Goal: Task Accomplishment & Management: Manage account settings

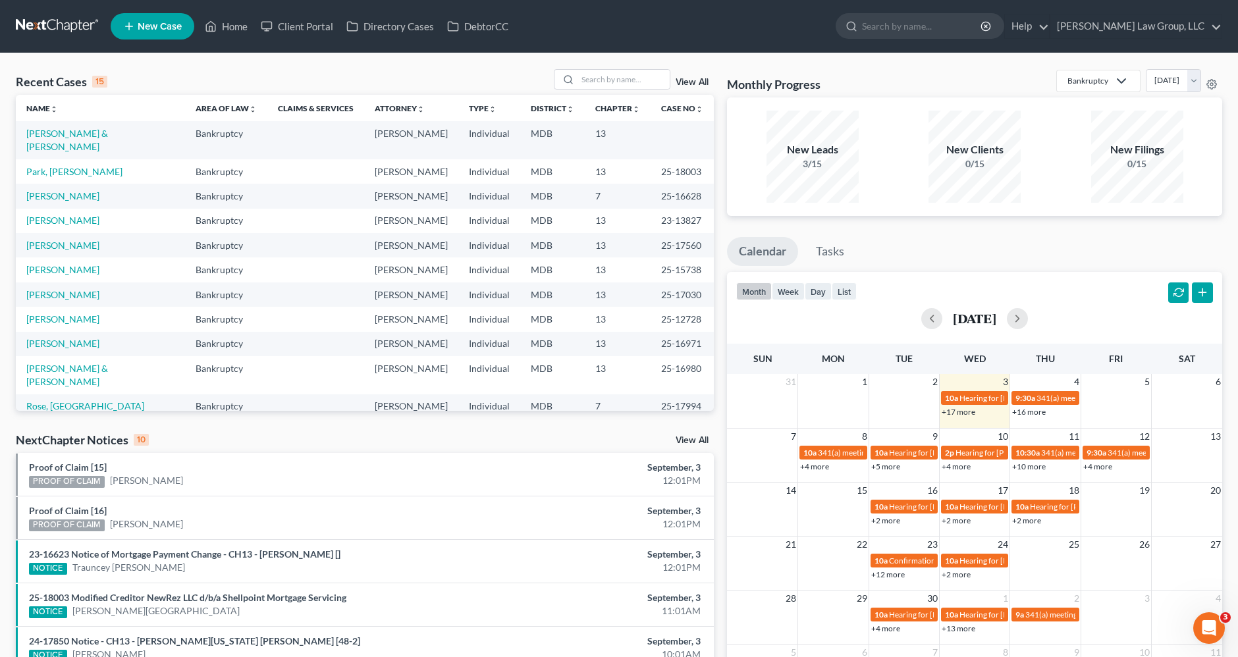
click at [69, 27] on link at bounding box center [58, 26] width 84 height 24
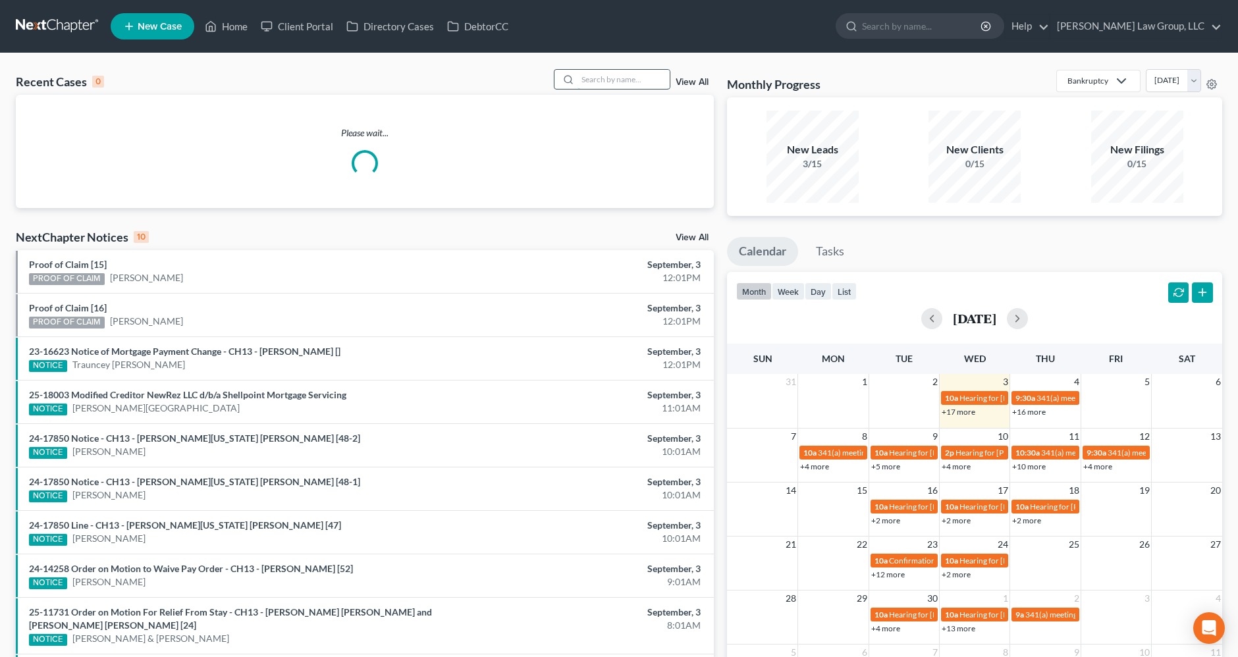
click at [599, 80] on input "search" at bounding box center [623, 79] width 92 height 19
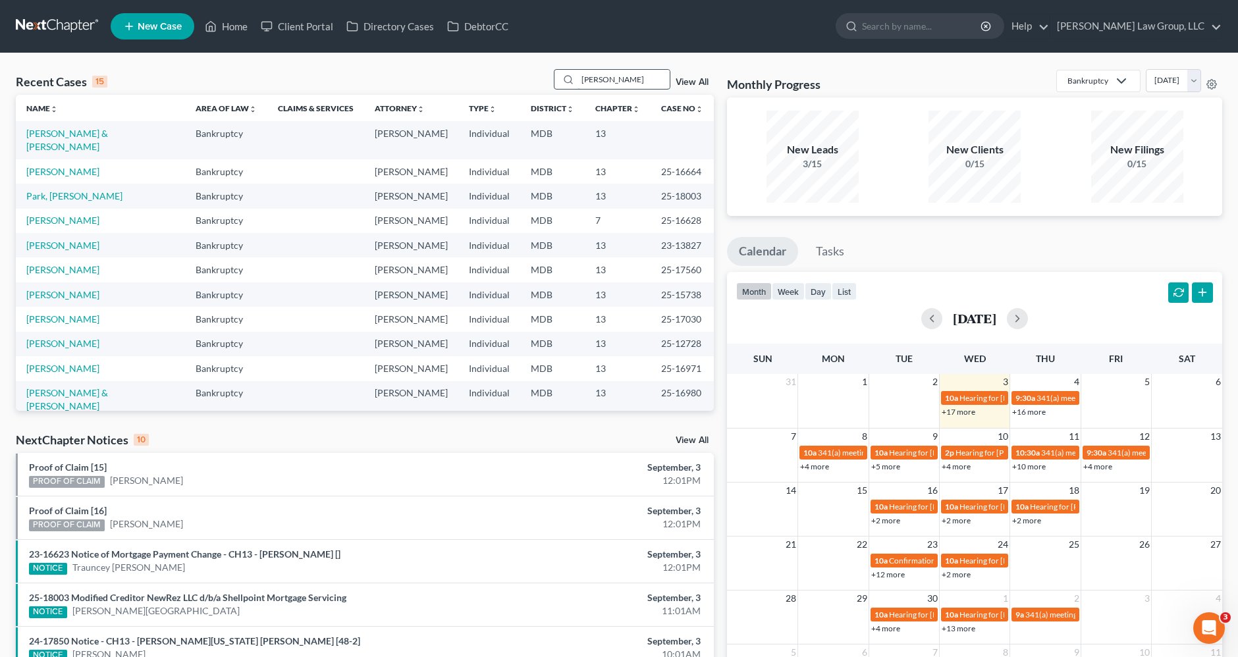
type input "[PERSON_NAME]"
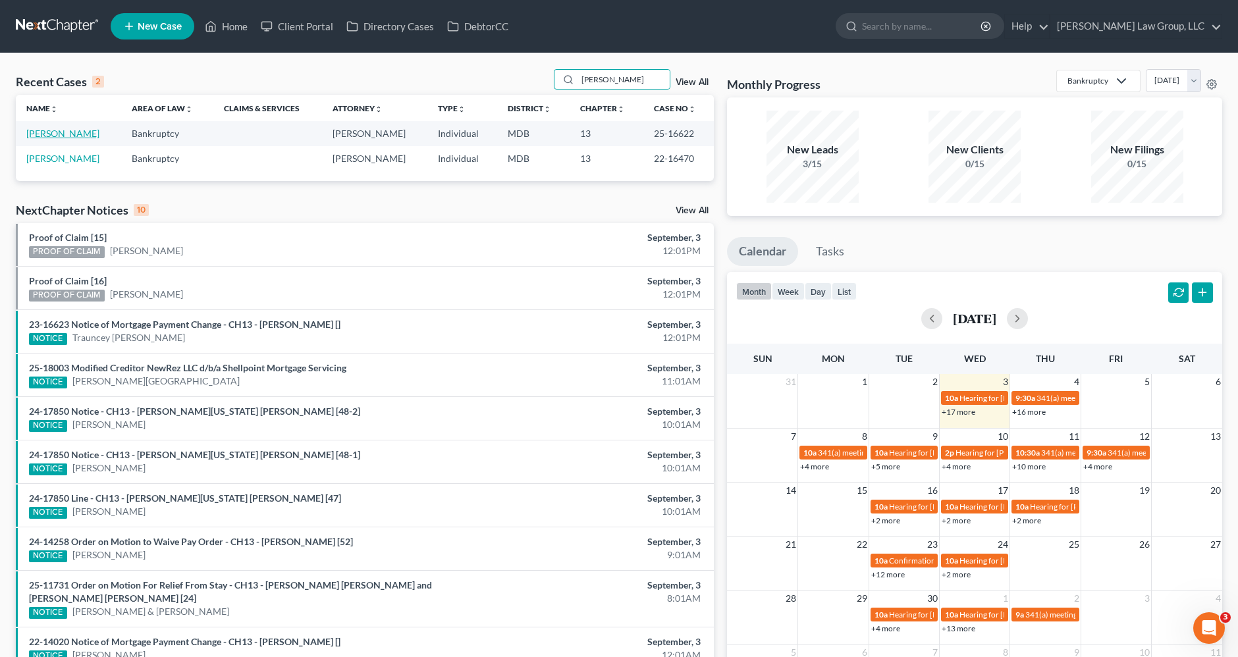
click at [68, 137] on link "[PERSON_NAME]" at bounding box center [62, 133] width 73 height 11
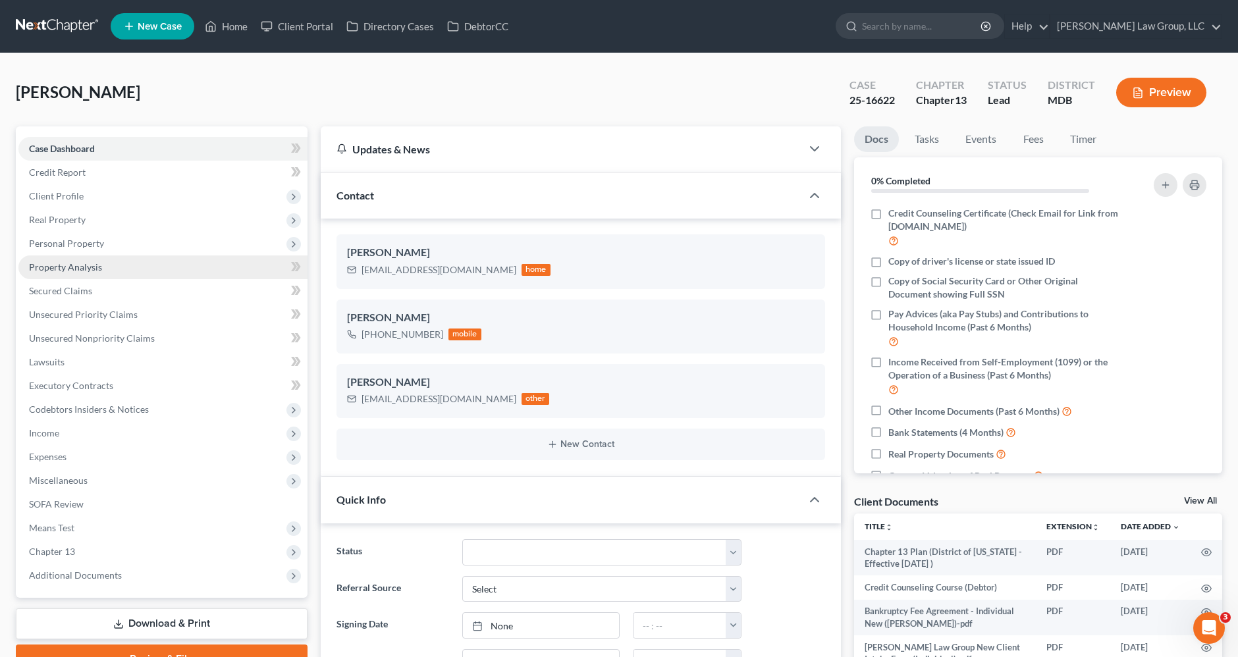
click at [91, 263] on span "Property Analysis" at bounding box center [65, 266] width 73 height 11
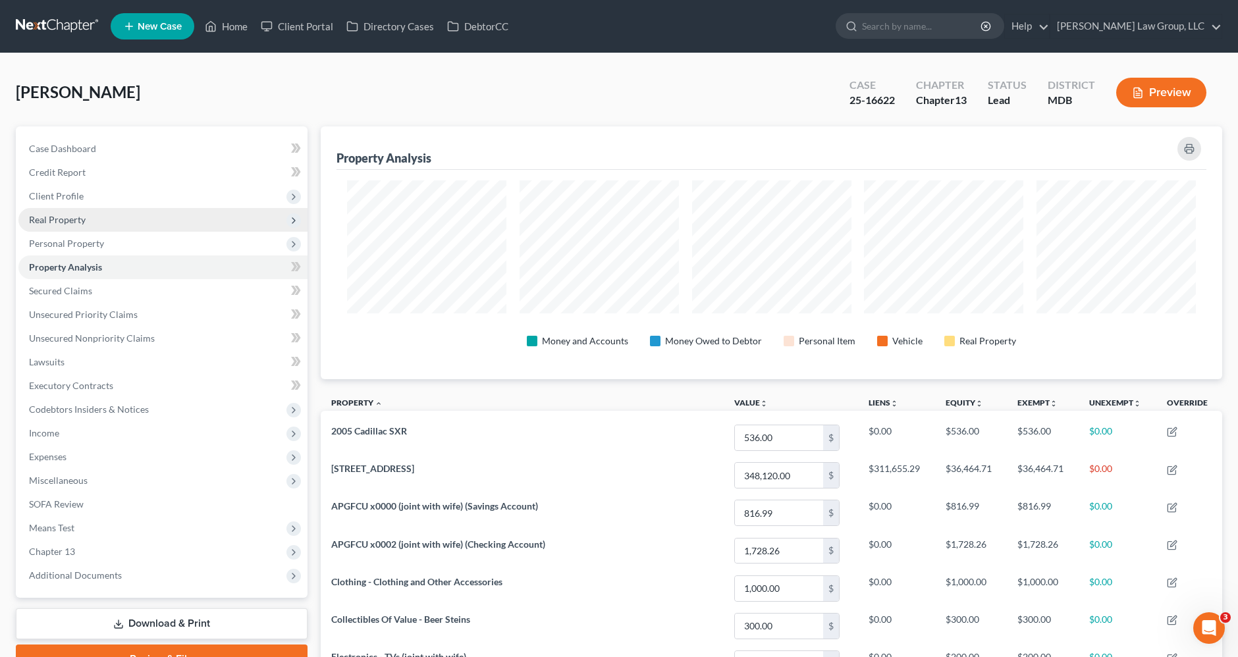
click at [42, 219] on span "Real Property" at bounding box center [57, 219] width 57 height 11
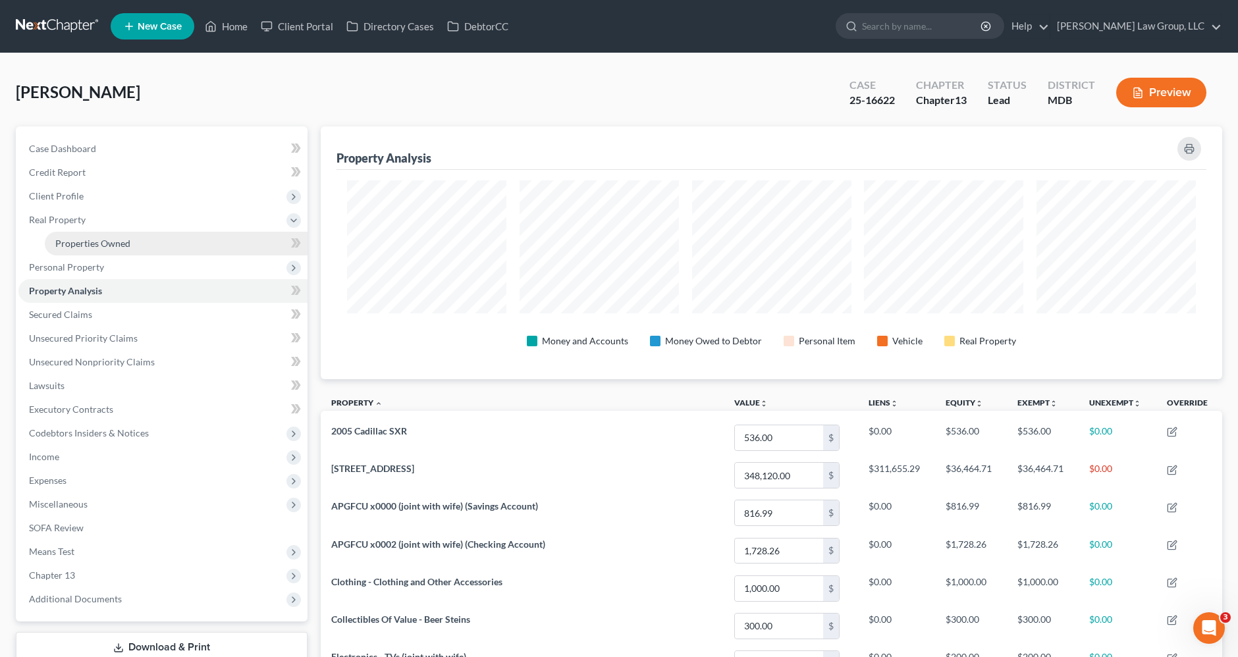
click at [57, 241] on span "Properties Owned" at bounding box center [92, 243] width 75 height 11
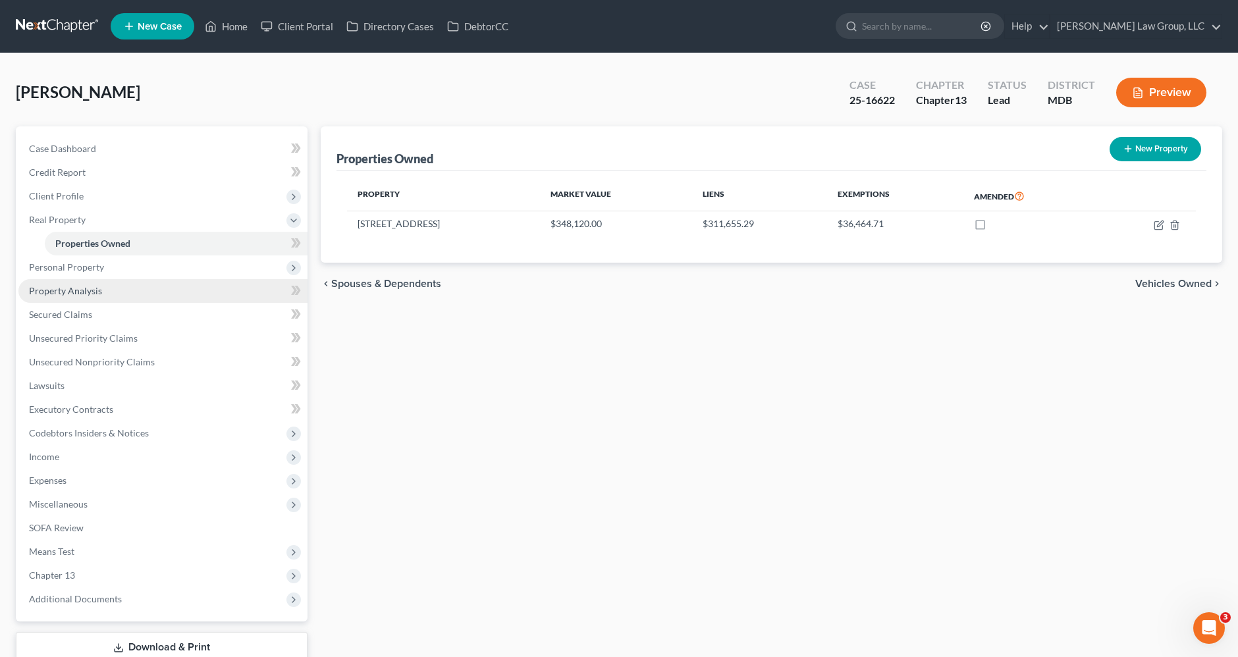
click at [113, 283] on link "Property Analysis" at bounding box center [162, 291] width 289 height 24
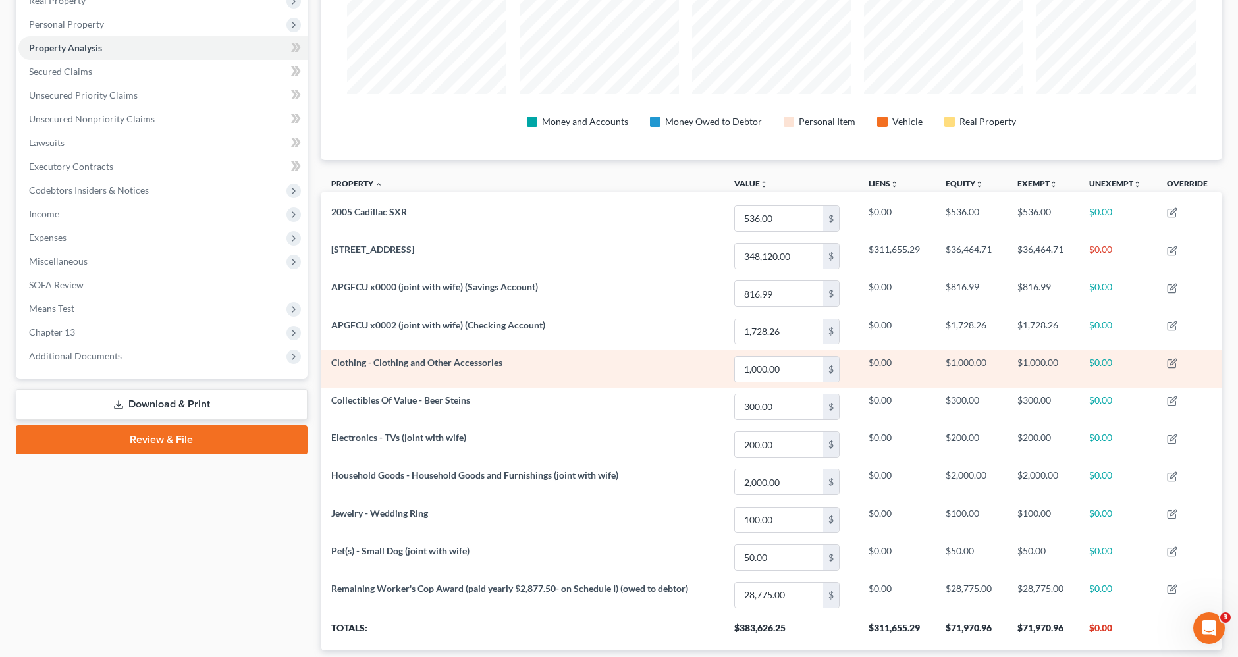
scroll to position [146, 0]
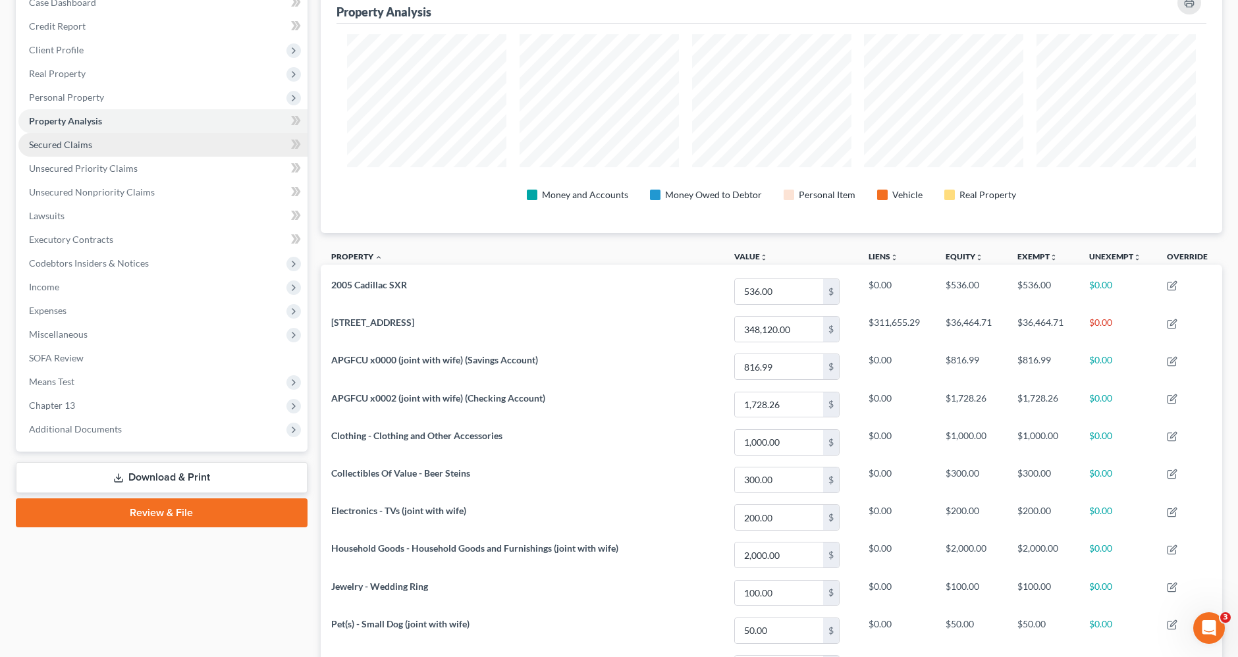
click at [83, 148] on span "Secured Claims" at bounding box center [60, 144] width 63 height 11
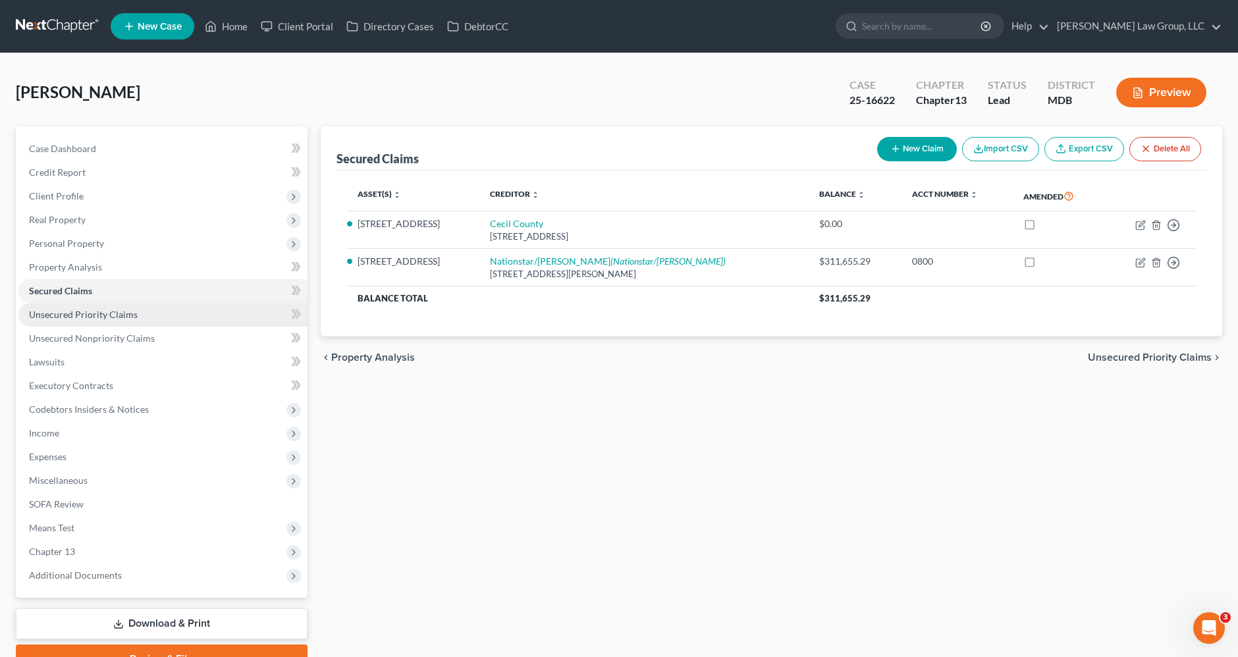
click at [97, 311] on span "Unsecured Priority Claims" at bounding box center [83, 314] width 109 height 11
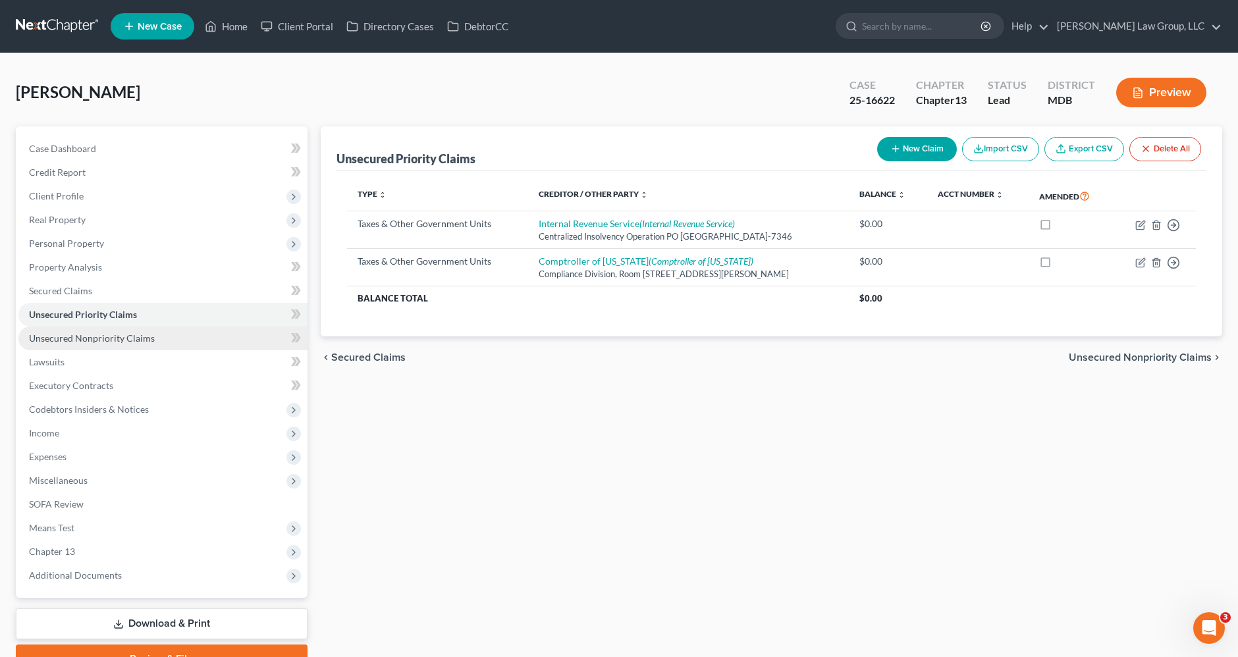
click at [97, 335] on span "Unsecured Nonpriority Claims" at bounding box center [92, 338] width 126 height 11
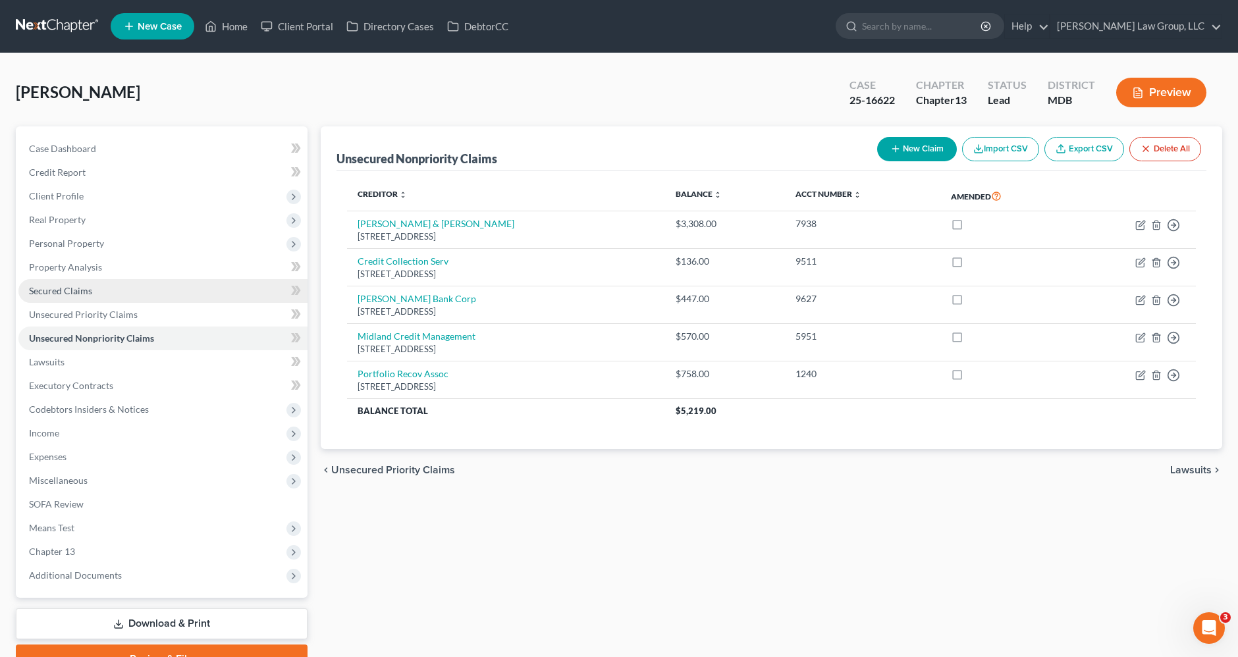
click at [78, 285] on span "Secured Claims" at bounding box center [60, 290] width 63 height 11
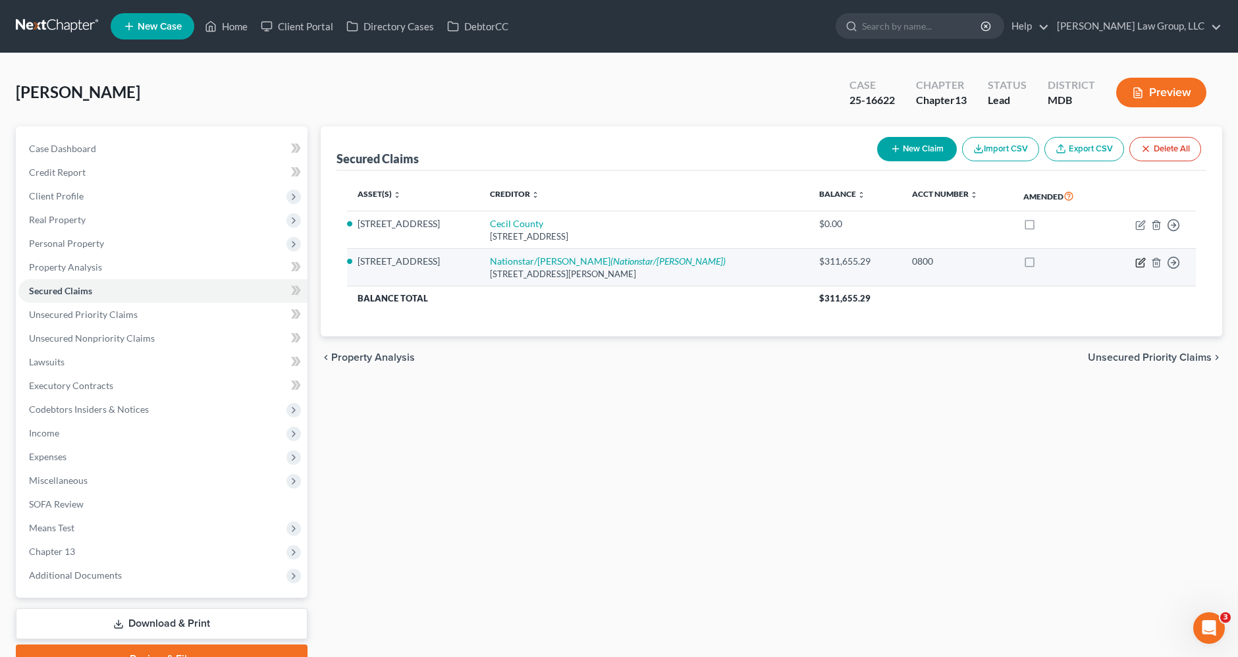
click at [1136, 265] on icon "button" at bounding box center [1140, 263] width 8 height 8
select select "45"
select select "9"
select select "0"
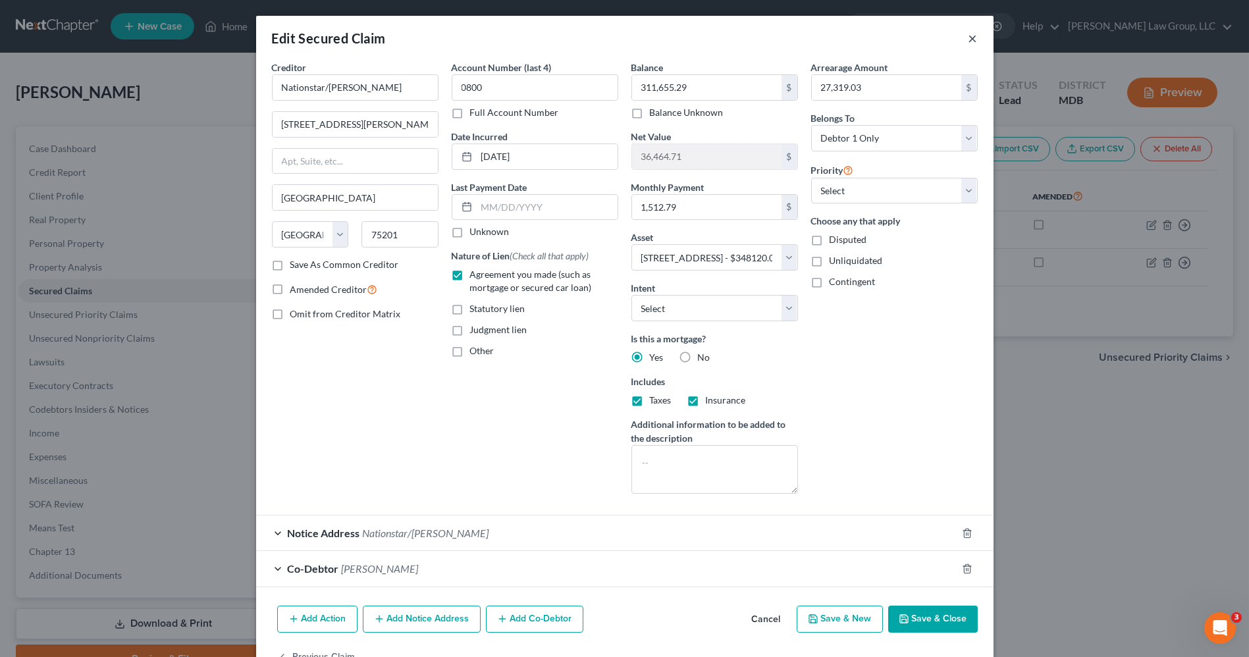
click at [969, 41] on button "×" at bounding box center [973, 38] width 9 height 16
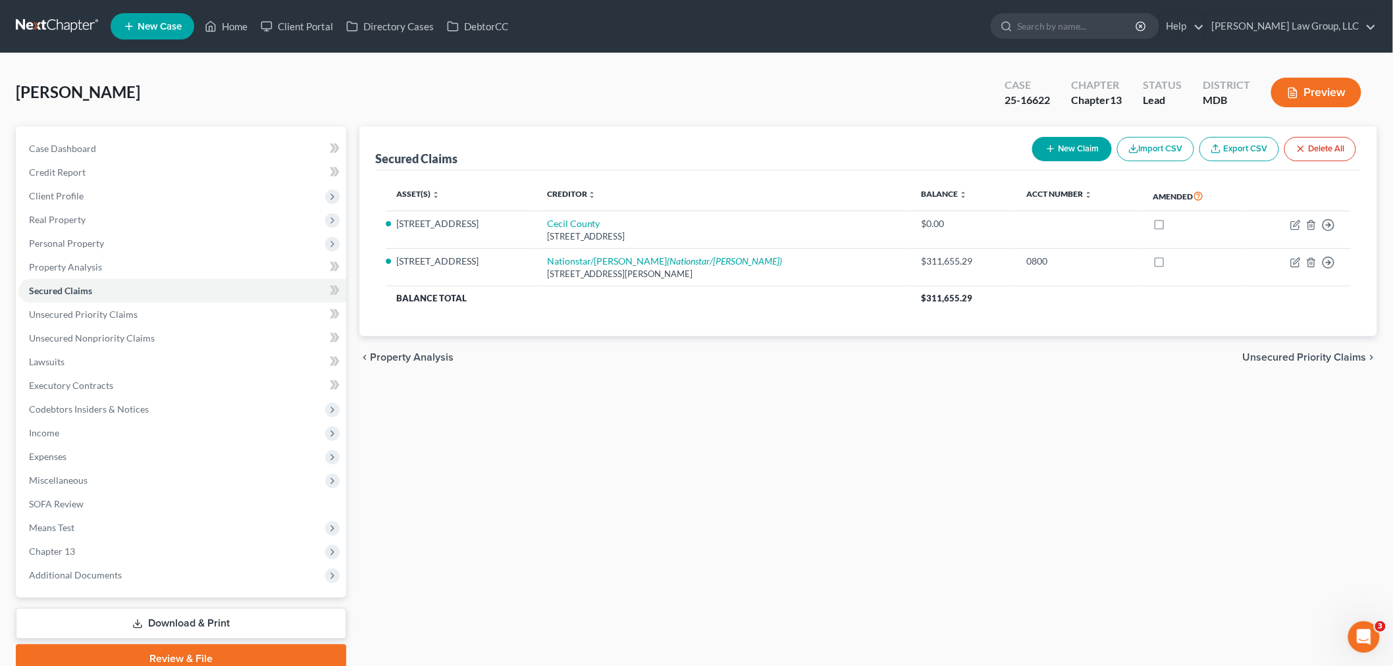
click at [58, 25] on link at bounding box center [58, 26] width 84 height 24
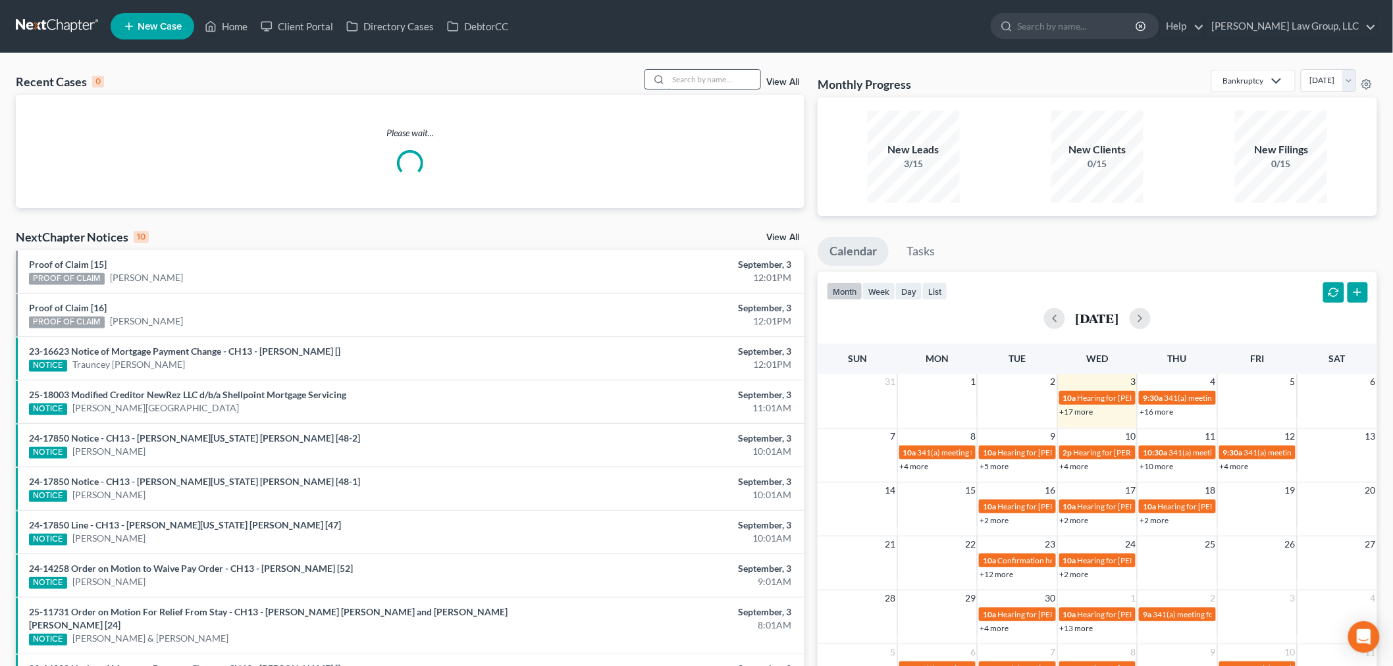
click at [685, 91] on div "Recent Cases 0 View All" at bounding box center [410, 82] width 789 height 26
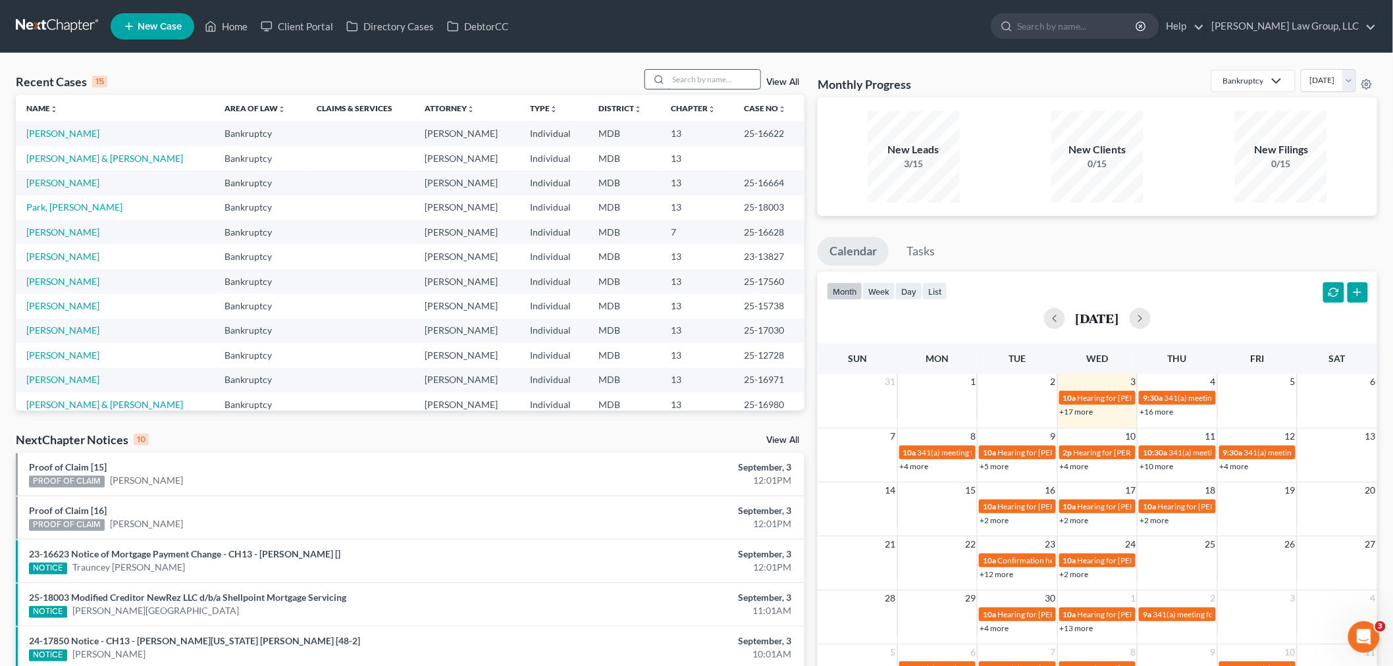
click at [687, 74] on input "search" at bounding box center [714, 79] width 92 height 19
type input "heyliger"
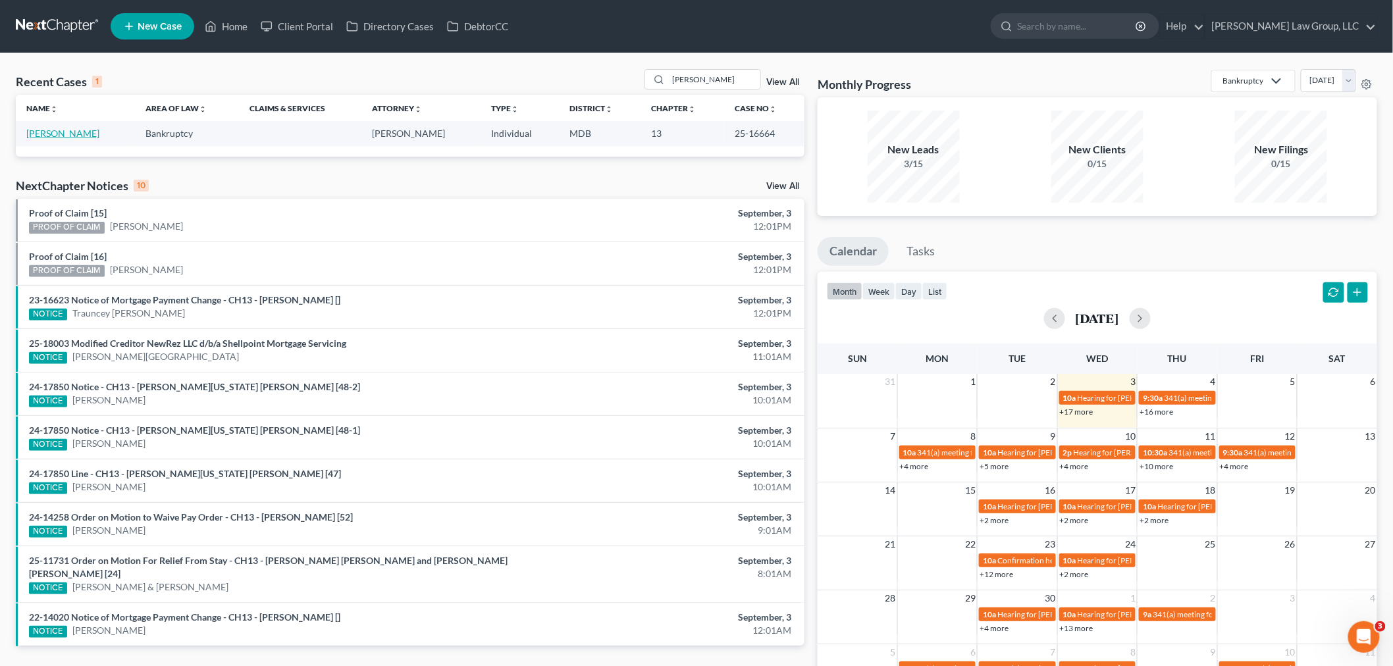
click at [72, 134] on link "[PERSON_NAME]" at bounding box center [62, 133] width 73 height 11
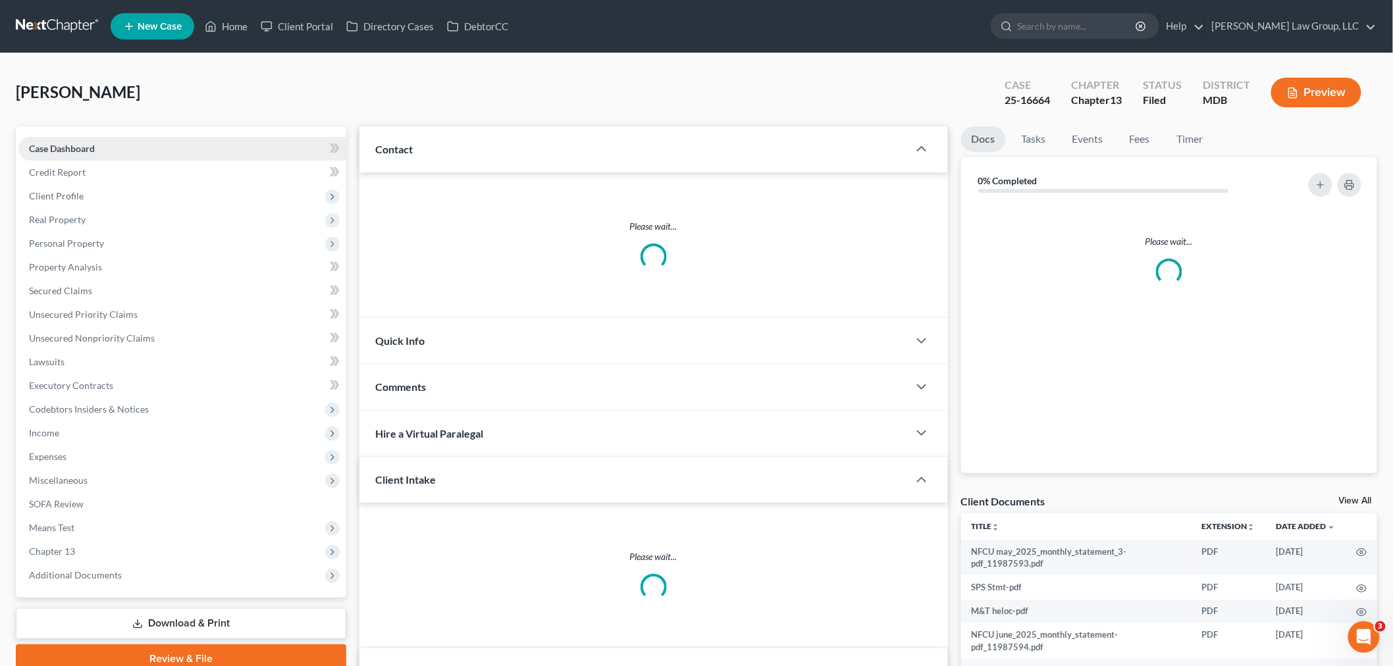
scroll to position [18, 0]
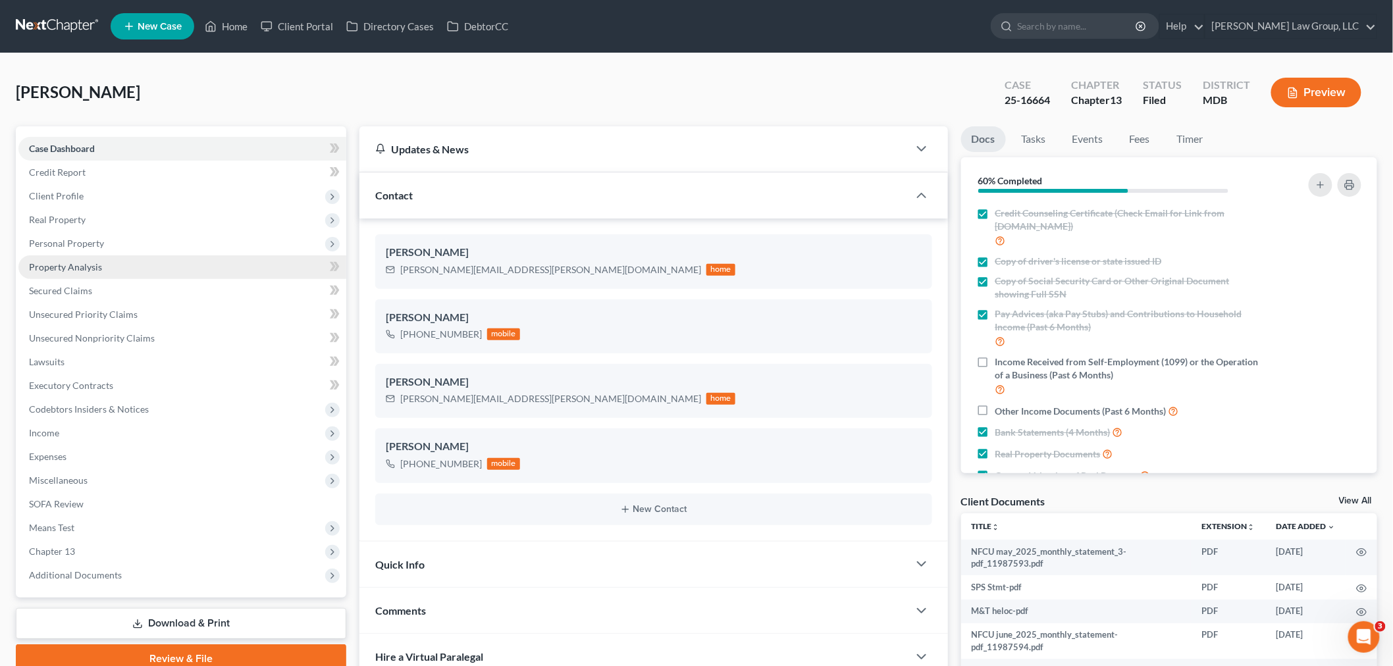
click at [105, 262] on link "Property Analysis" at bounding box center [182, 267] width 328 height 24
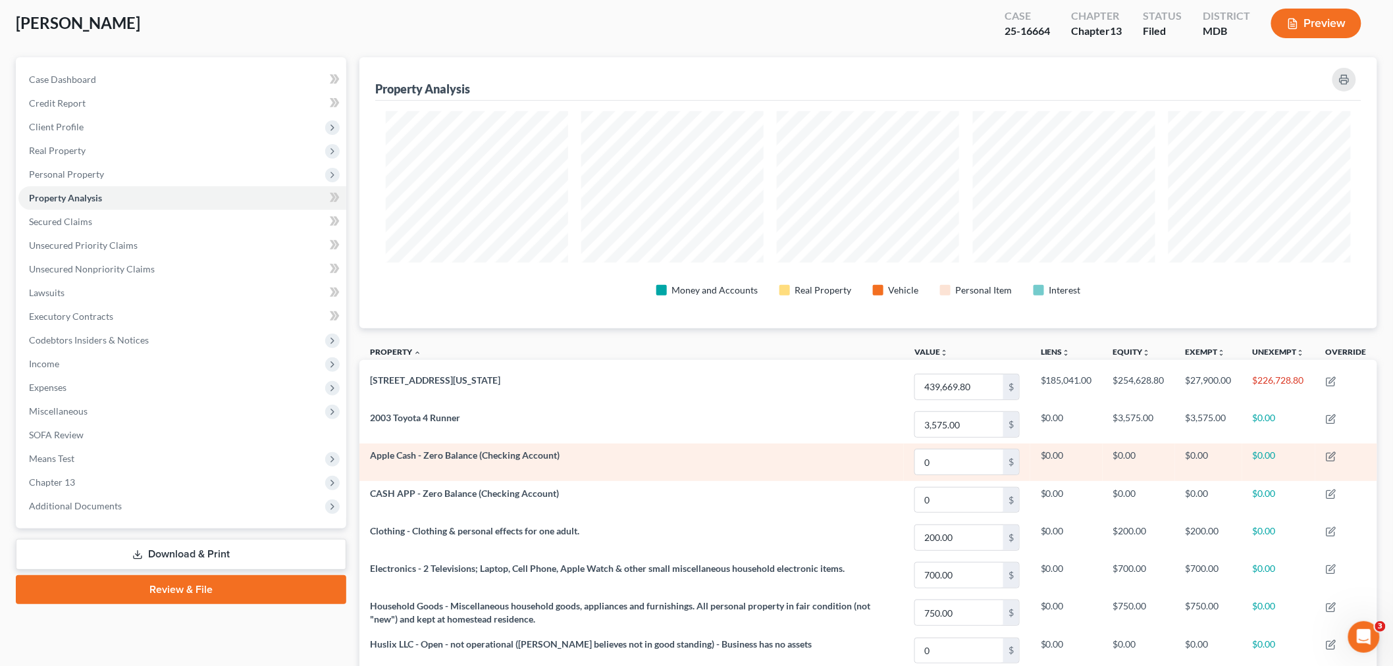
scroll to position [63, 0]
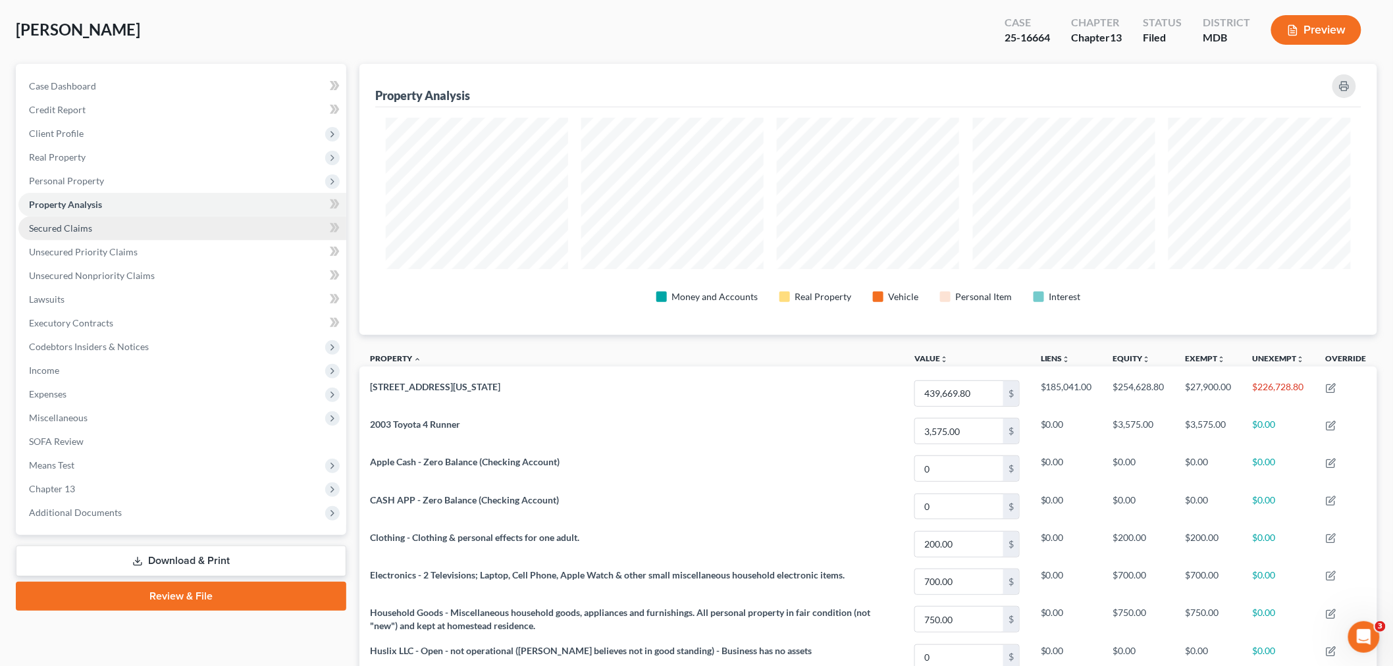
click at [102, 228] on link "Secured Claims" at bounding box center [182, 229] width 328 height 24
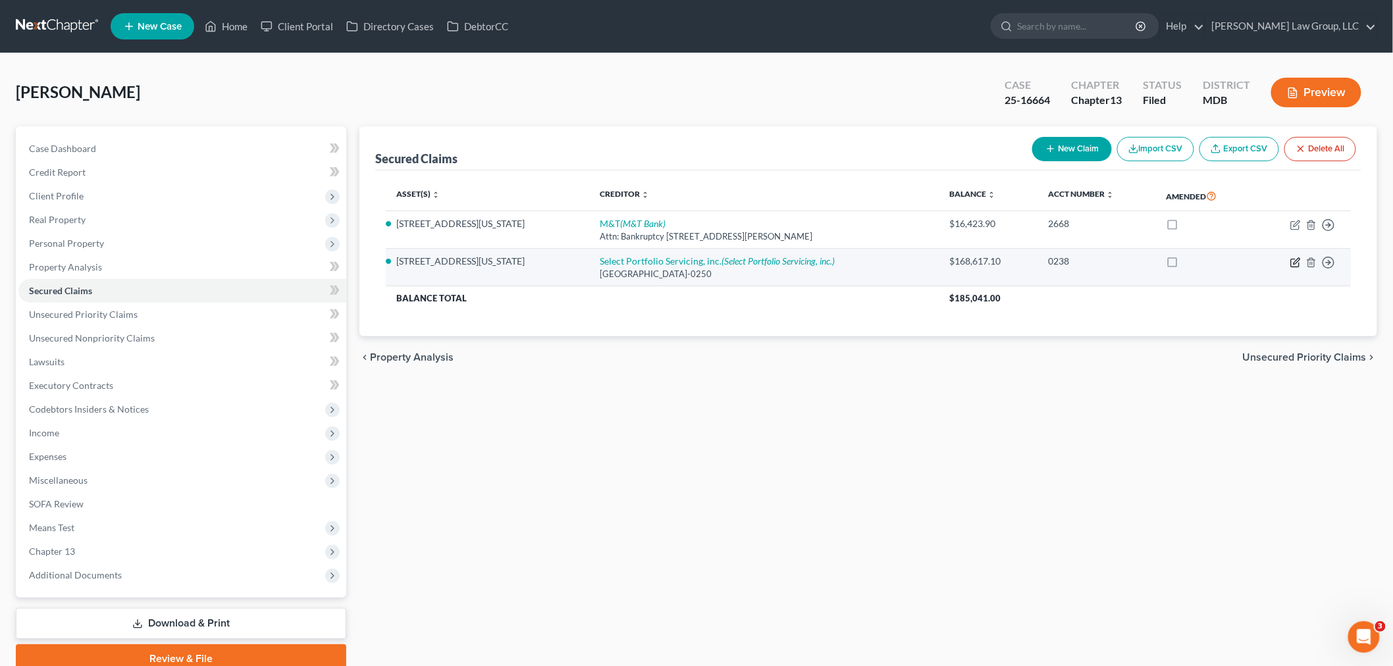
click at [1295, 259] on icon "button" at bounding box center [1295, 263] width 8 height 8
select select "46"
select select "4"
select select "0"
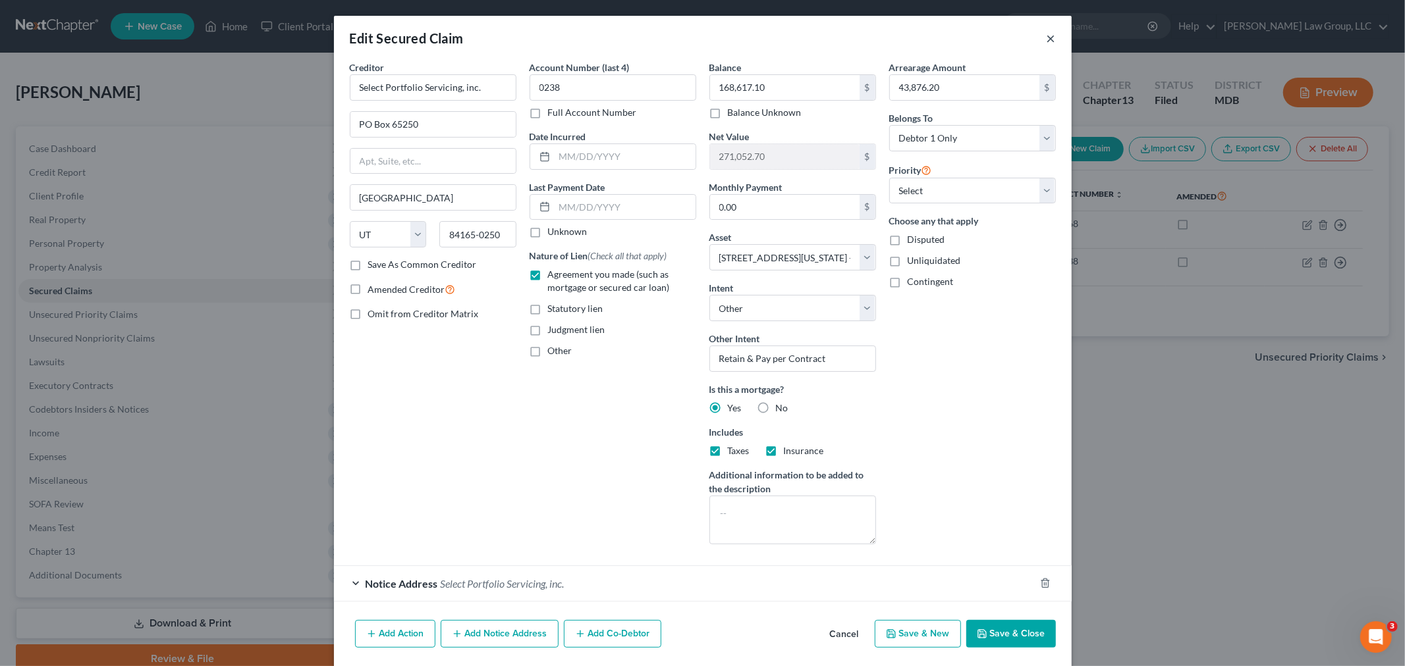
click at [1046, 41] on button "×" at bounding box center [1050, 38] width 9 height 16
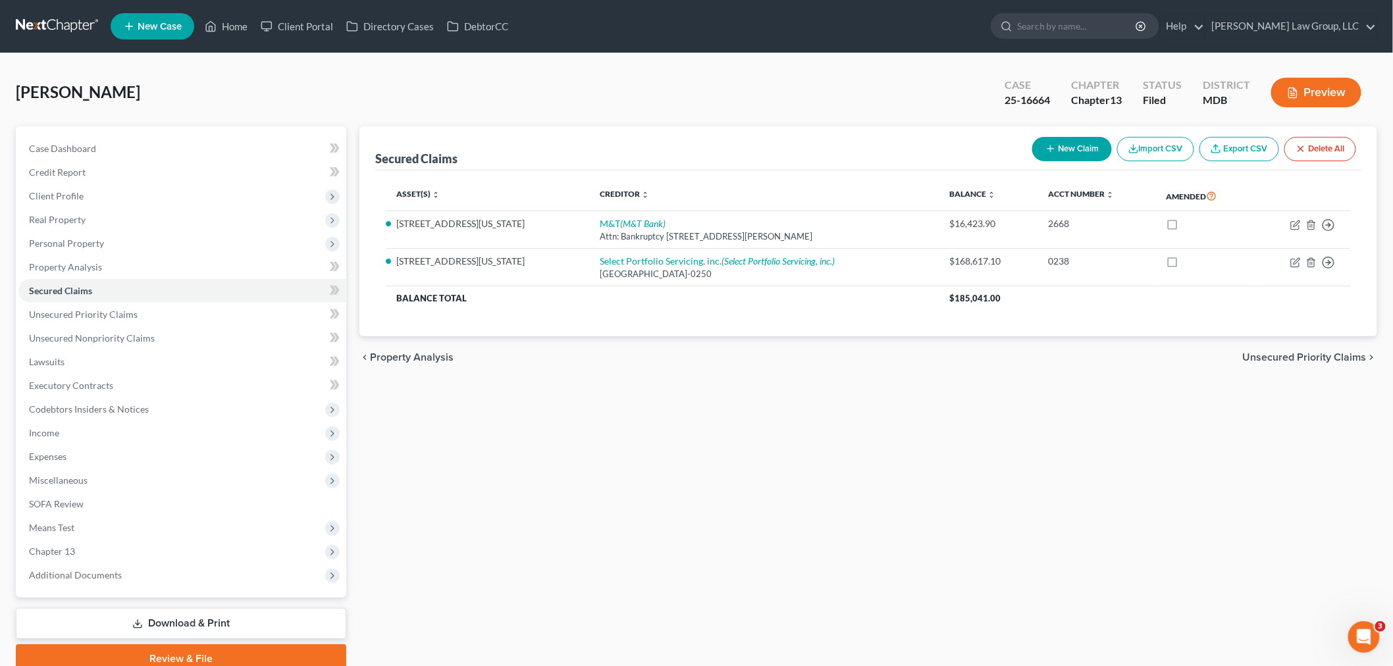
click at [68, 24] on link at bounding box center [58, 26] width 84 height 24
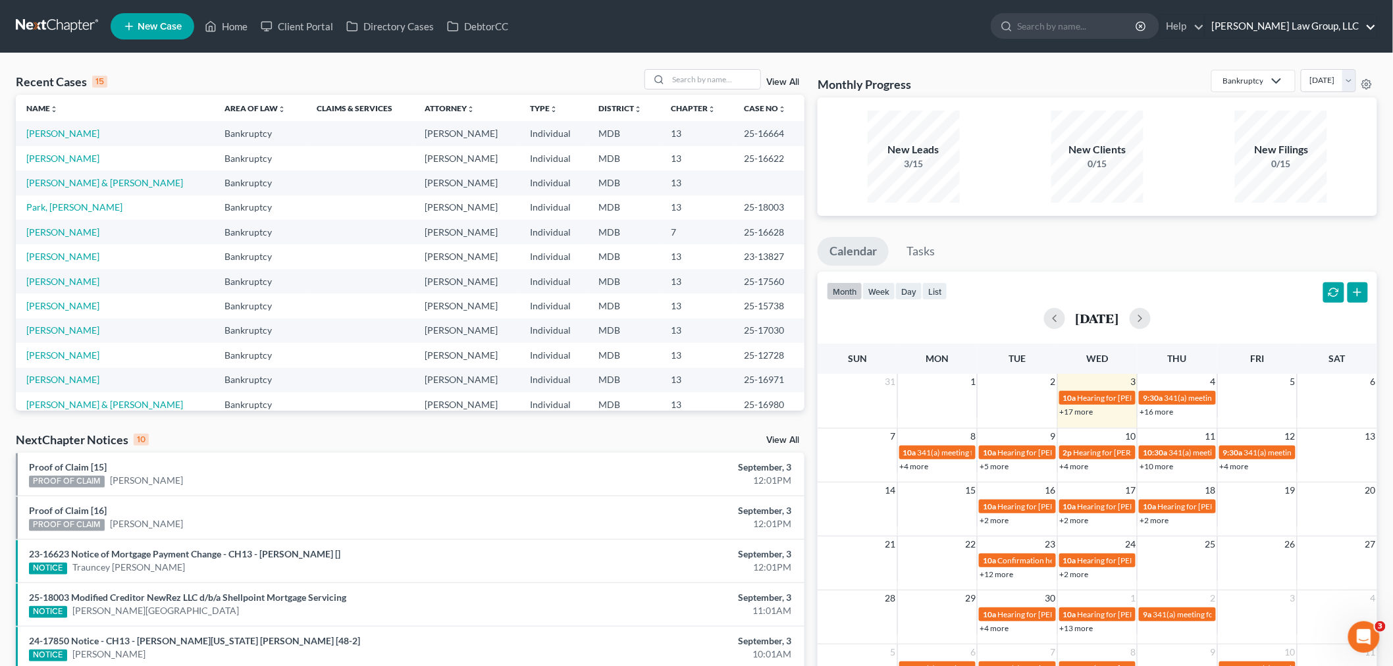
click at [1266, 28] on link "[PERSON_NAME] Law Group, LLC" at bounding box center [1291, 26] width 171 height 24
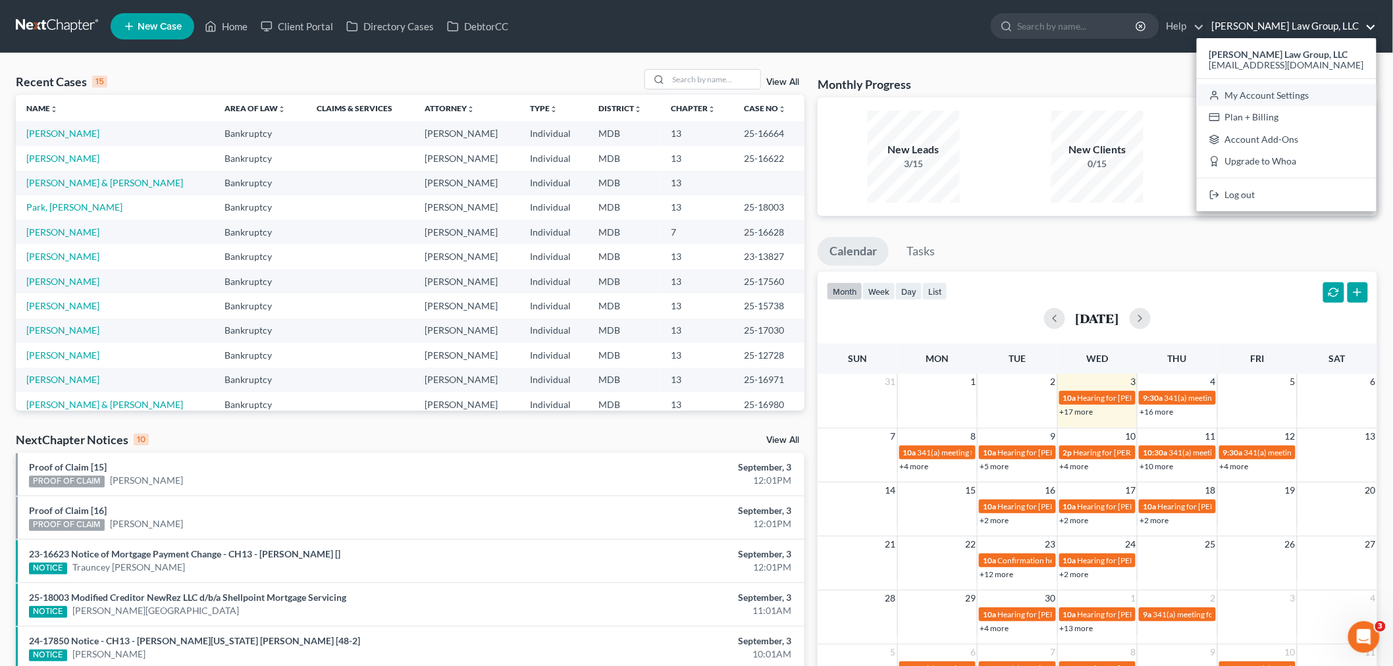
click at [1292, 91] on link "My Account Settings" at bounding box center [1287, 95] width 180 height 22
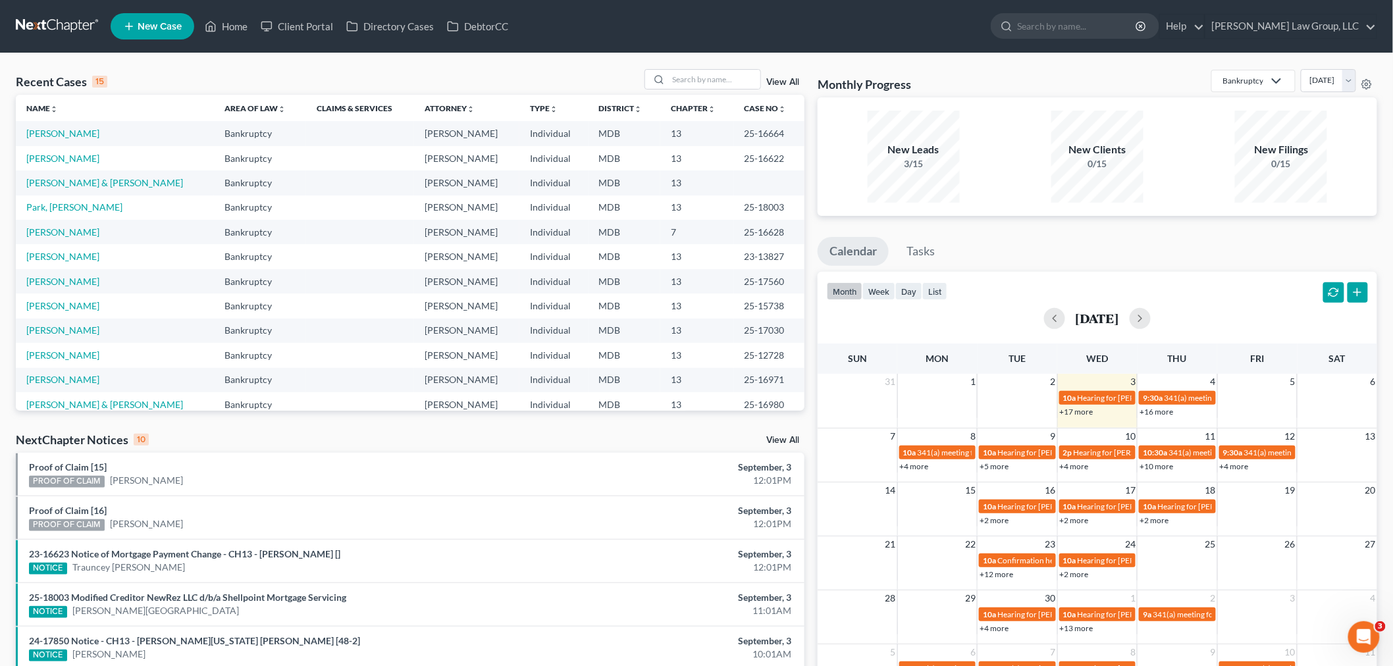
select select "38"
select select "24"
select select "21"
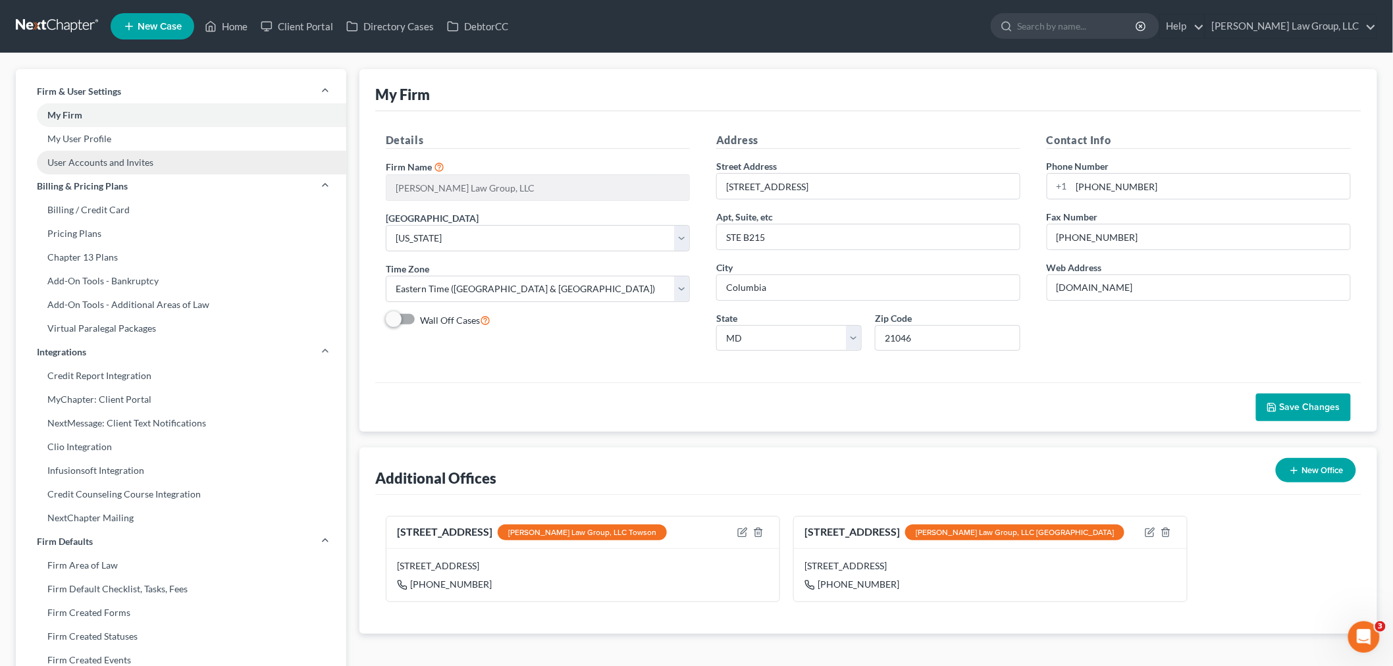
click at [106, 161] on link "User Accounts and Invites" at bounding box center [181, 163] width 331 height 24
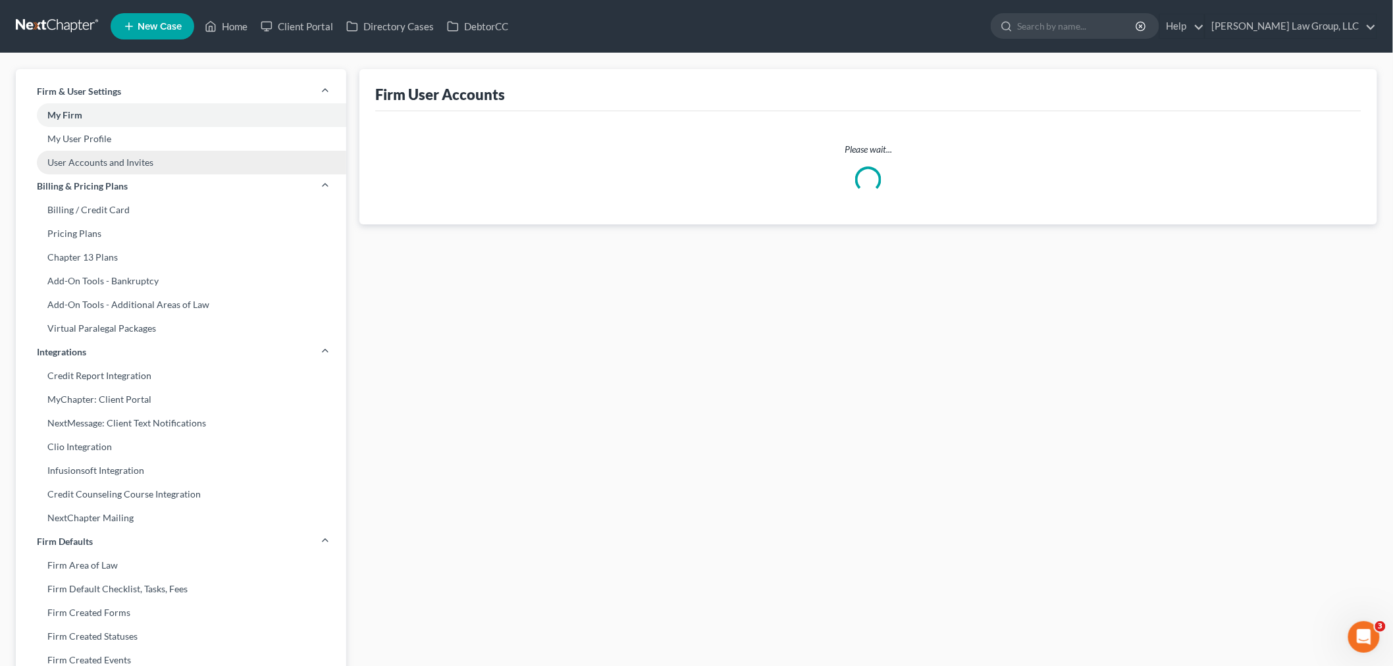
select select "0"
select select "1"
select select "2"
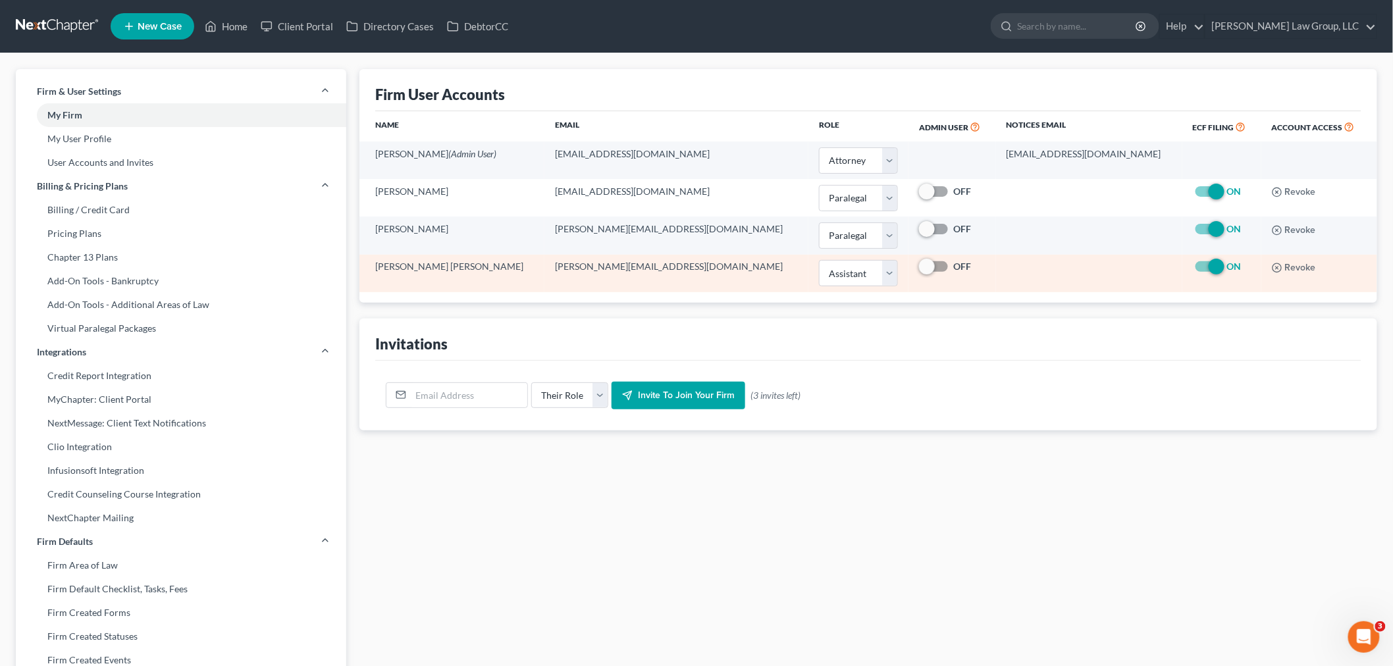
click at [1227, 269] on label "ON" at bounding box center [1234, 266] width 14 height 13
click at [1233, 269] on input "ON" at bounding box center [1237, 264] width 9 height 9
checkbox input "false"
click at [1276, 268] on line "button" at bounding box center [1277, 268] width 3 height 3
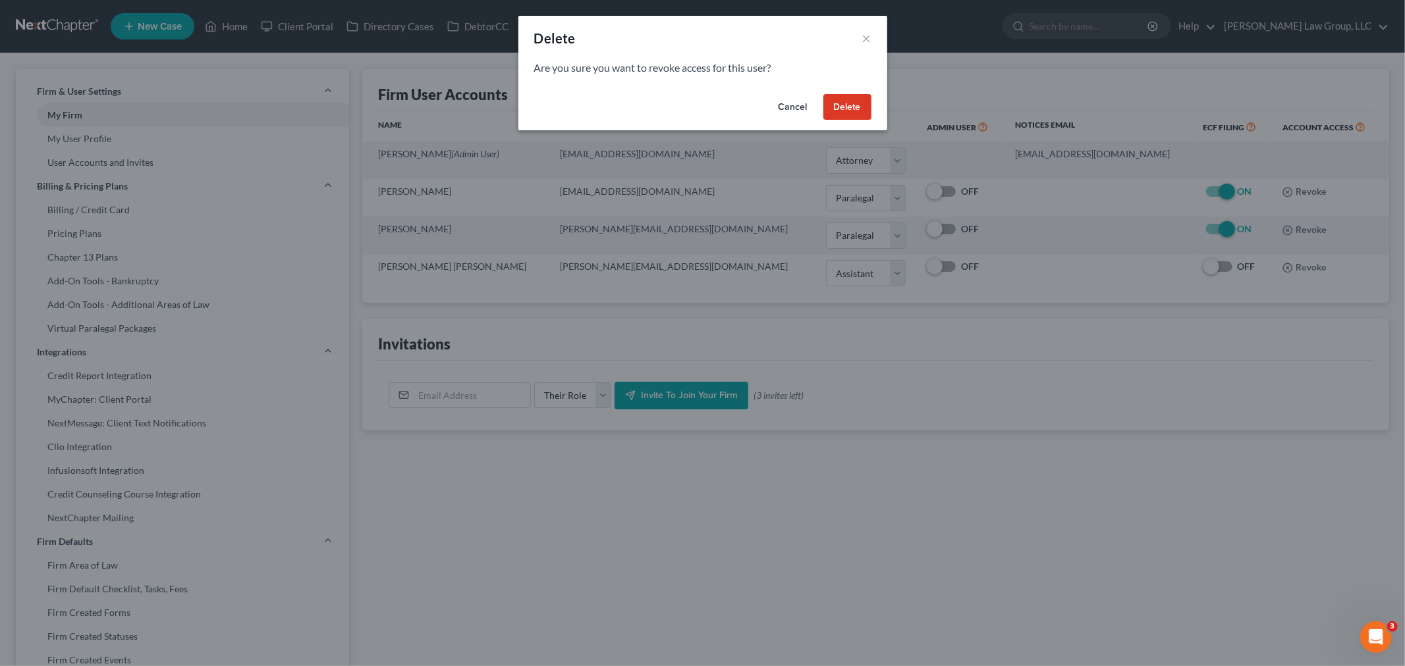
click at [844, 107] on button "Delete" at bounding box center [847, 107] width 48 height 26
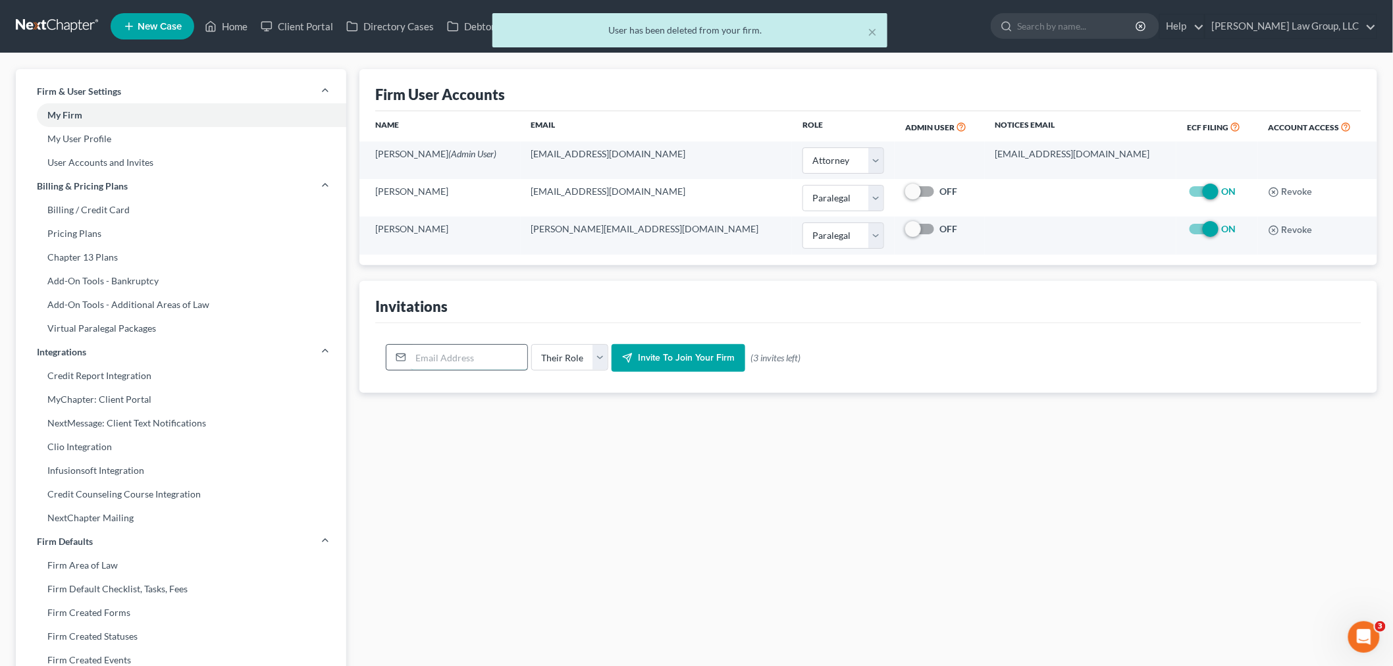
click at [440, 357] on input "email" at bounding box center [469, 357] width 117 height 25
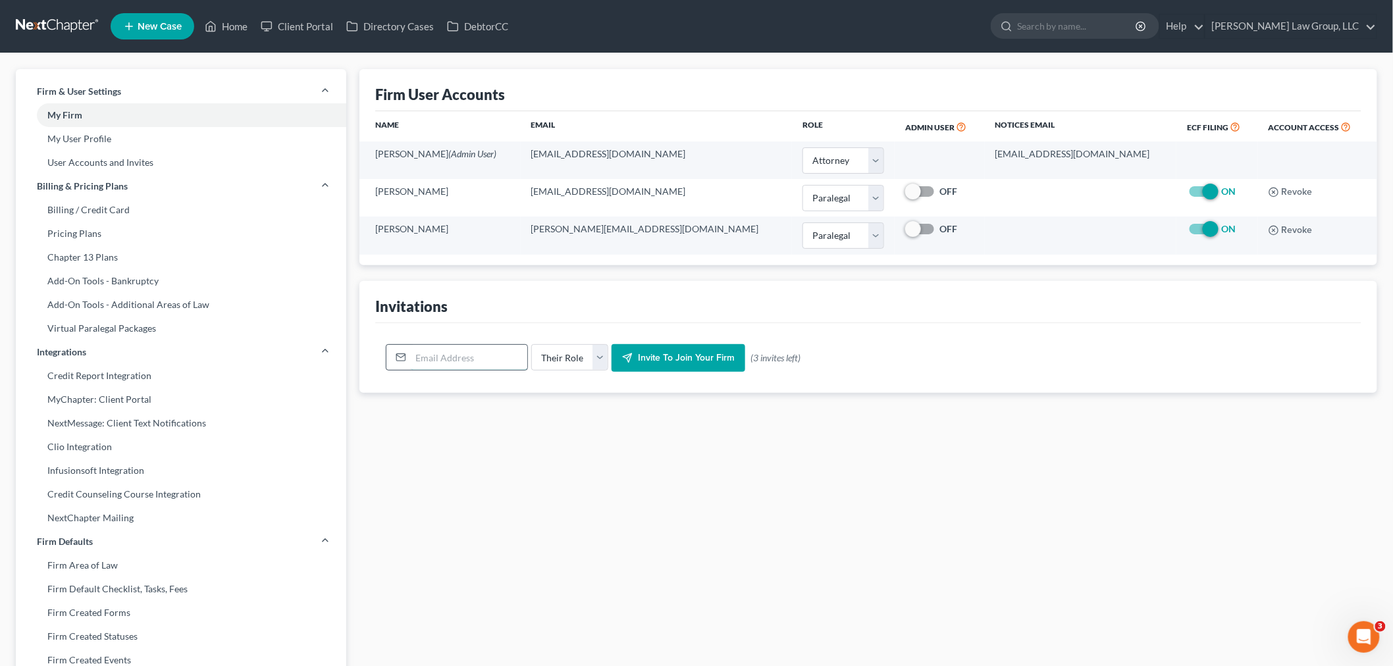
click at [433, 347] on input "email" at bounding box center [469, 357] width 117 height 25
type input "uriel.stern@frosttaxlaw.com"
click at [595, 362] on select "Their Role Attorney Paralegal Assistant" at bounding box center [569, 357] width 77 height 26
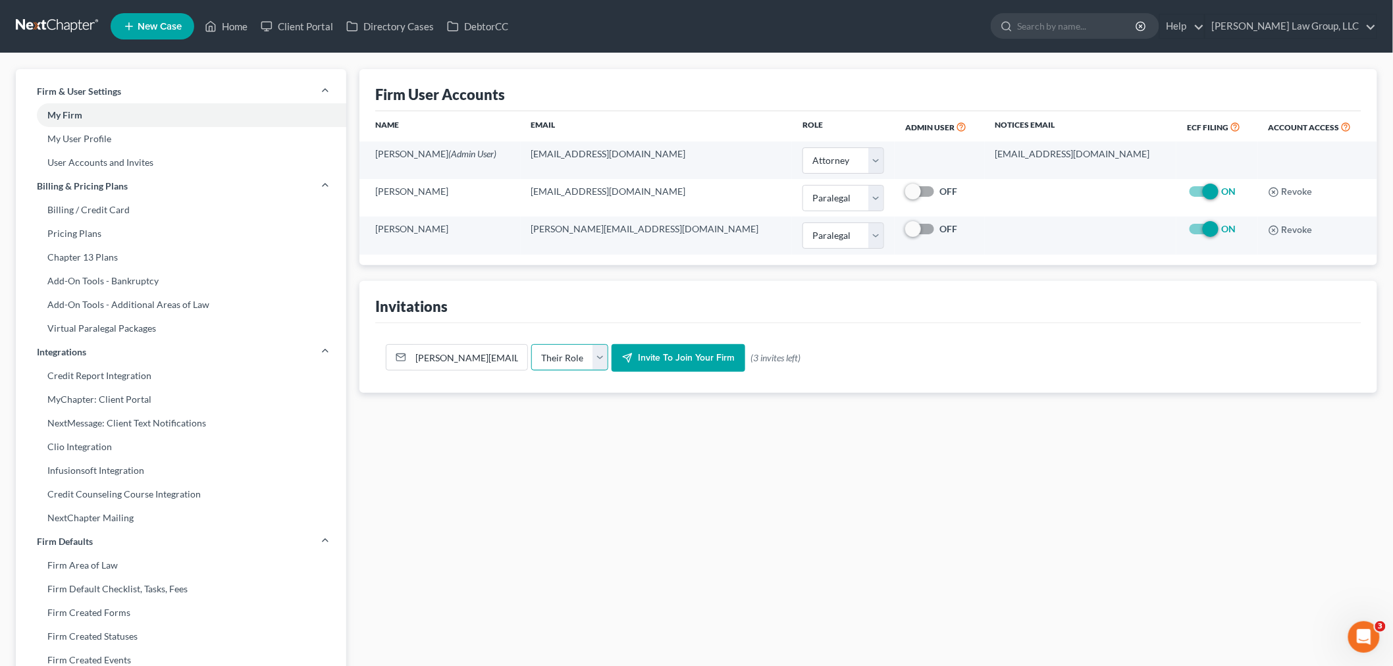
select select "attorney"
click at [531, 344] on select "Their Role Attorney Paralegal Assistant" at bounding box center [569, 357] width 77 height 26
click at [657, 358] on span "Invite to join your firm" at bounding box center [686, 357] width 97 height 11
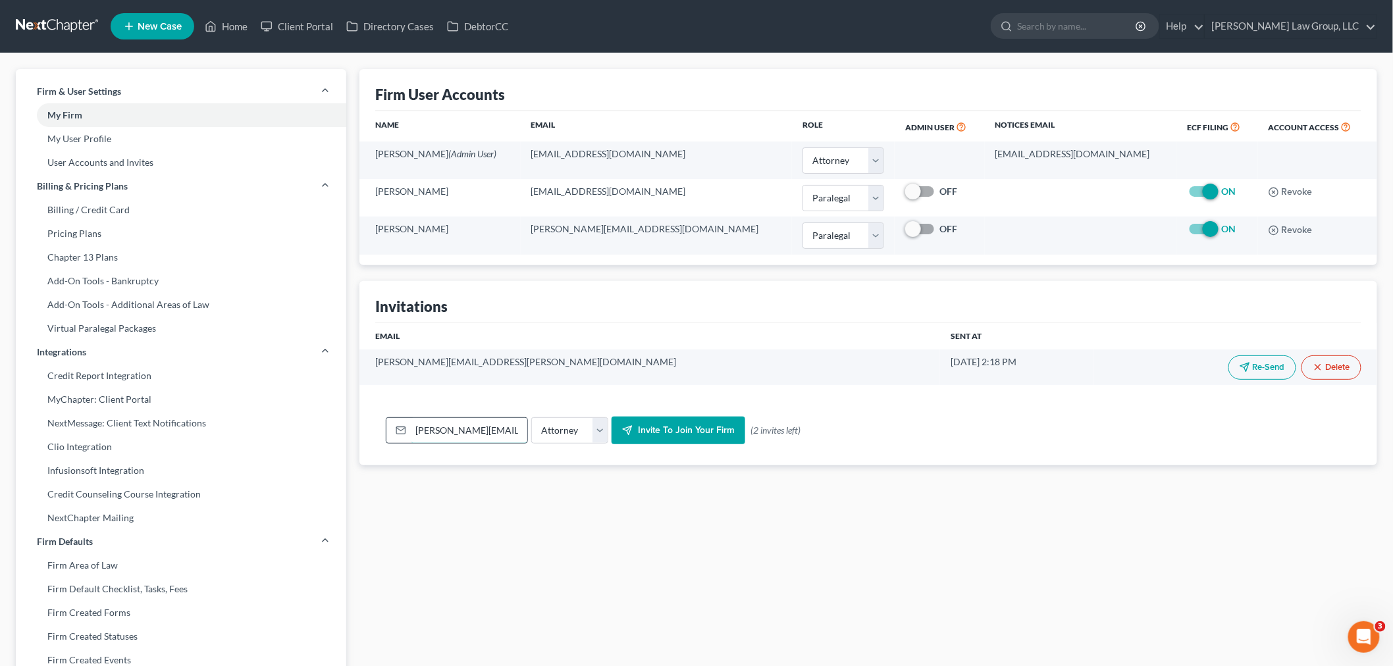
drag, startPoint x: 457, startPoint y: 430, endPoint x: 385, endPoint y: 437, distance: 72.1
click at [387, 437] on div "uriel.stern@frosttaxlaw.com" at bounding box center [457, 430] width 142 height 26
type input "daniel.staeven@frosttaxlaw.com"
click at [655, 433] on span "Invite to join your firm" at bounding box center [686, 430] width 97 height 11
